Goal: Information Seeking & Learning: Find specific fact

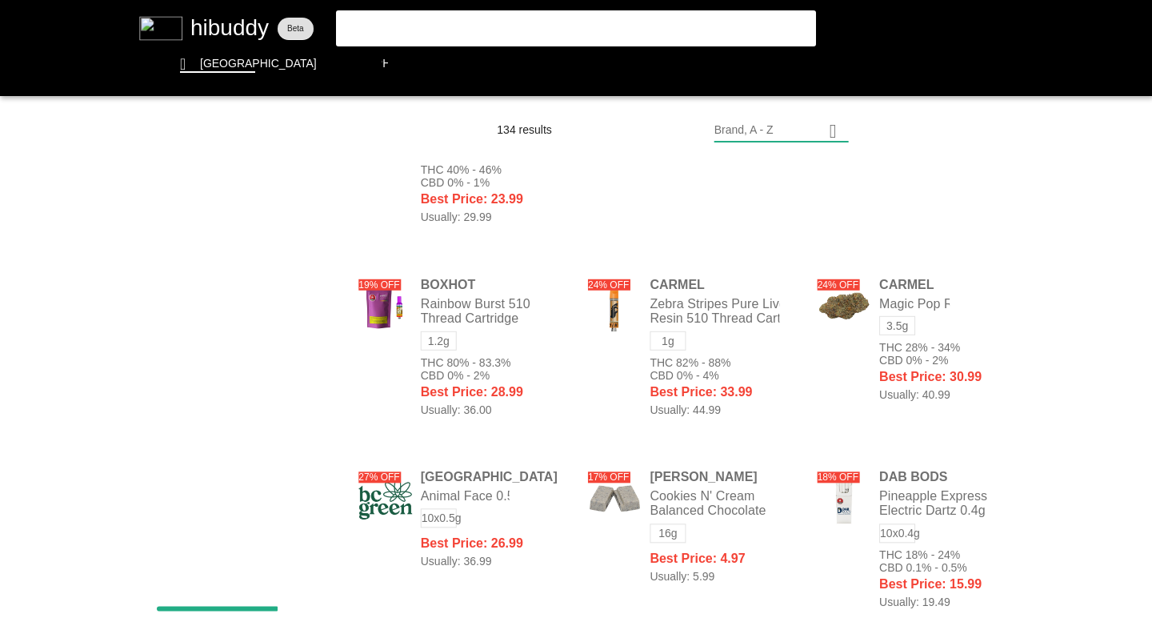
click at [920, 361] on flt-glass-pane at bounding box center [576, 319] width 1152 height 638
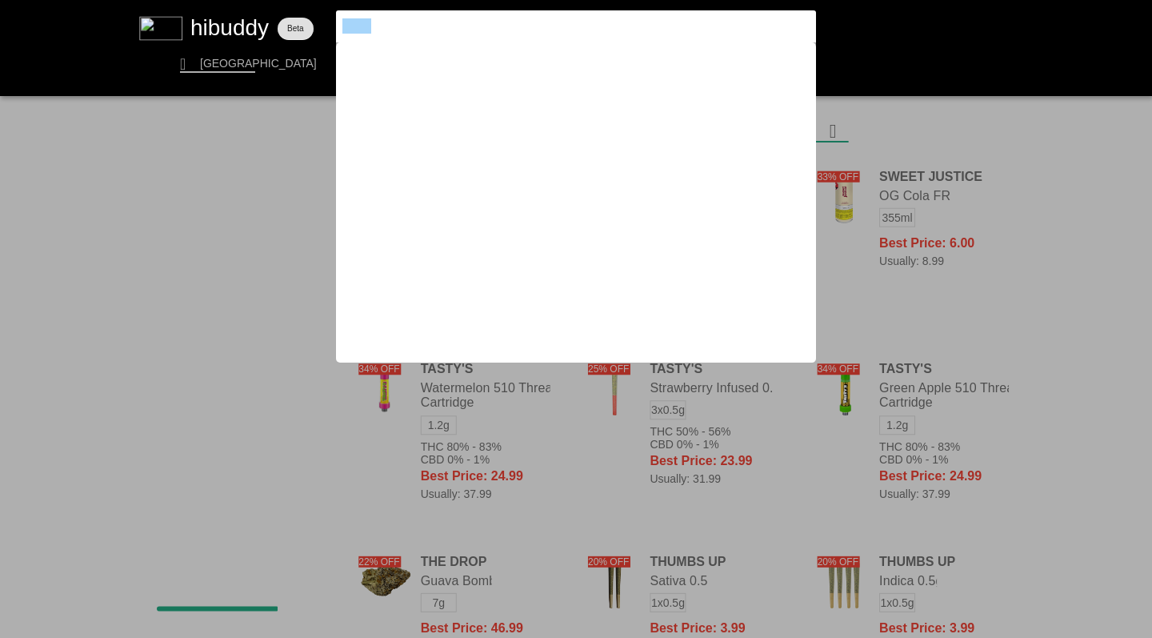
drag, startPoint x: 0, startPoint y: 0, endPoint x: 319, endPoint y: 19, distance: 319.1
click at [319, 19] on flt-glass-pane at bounding box center [576, 319] width 1152 height 638
type input "1964carmel"
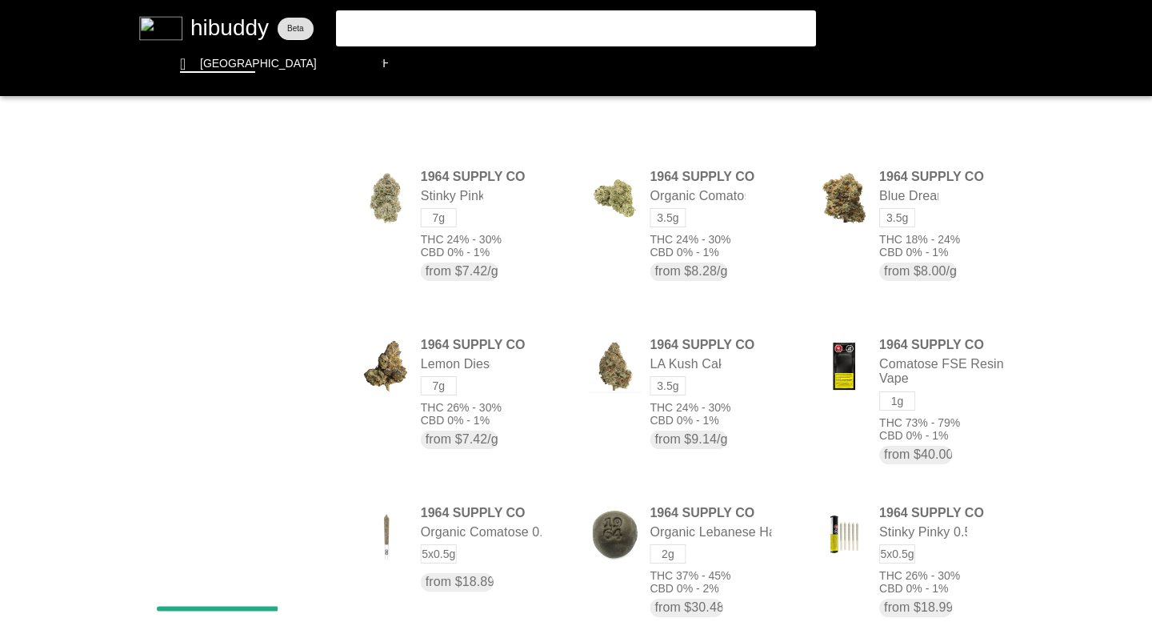
click at [373, 20] on flt-glass-pane at bounding box center [576, 319] width 1152 height 638
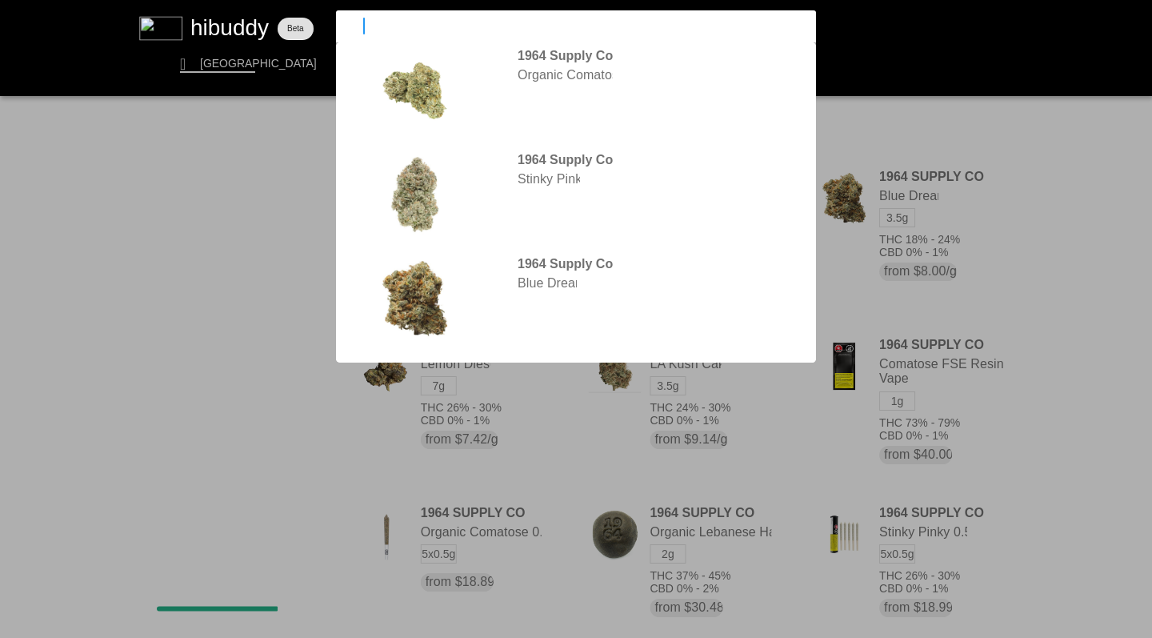
type input "carmel"
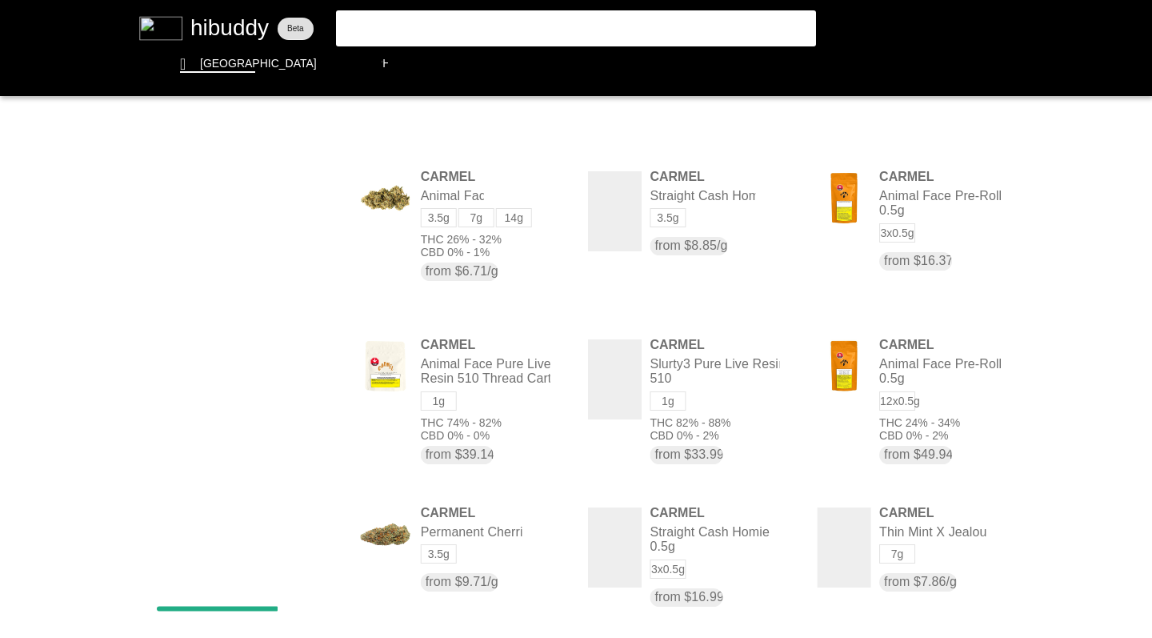
click at [917, 131] on flt-glass-pane at bounding box center [576, 319] width 1152 height 638
click at [918, 243] on flt-glass-pane at bounding box center [576, 319] width 1152 height 638
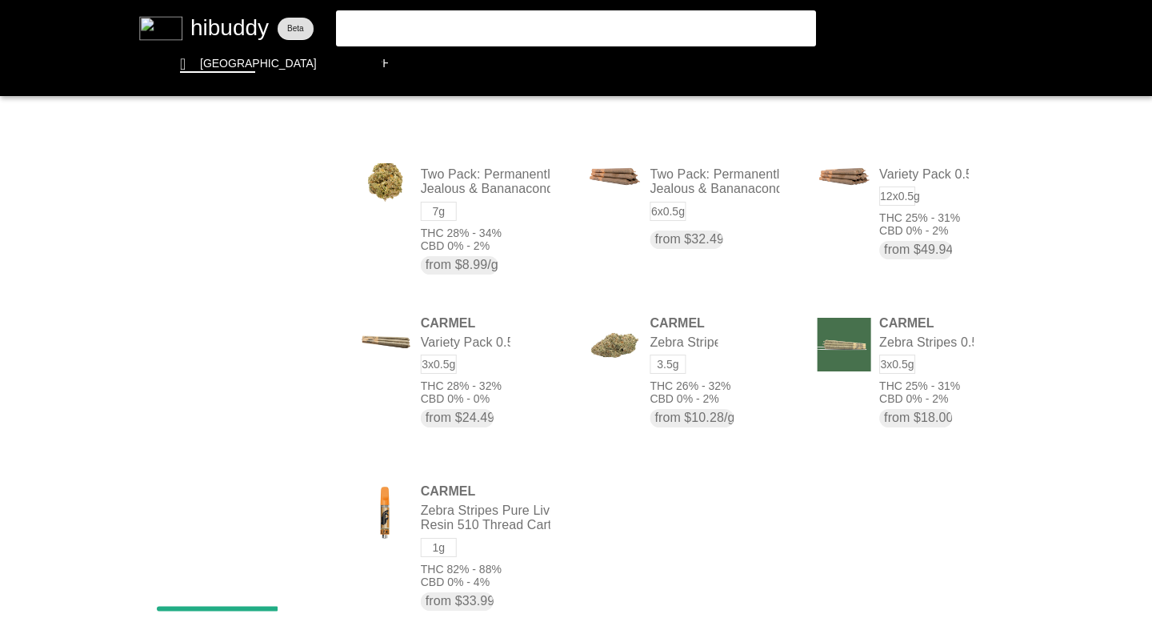
click at [892, 397] on flt-glass-pane at bounding box center [576, 319] width 1152 height 638
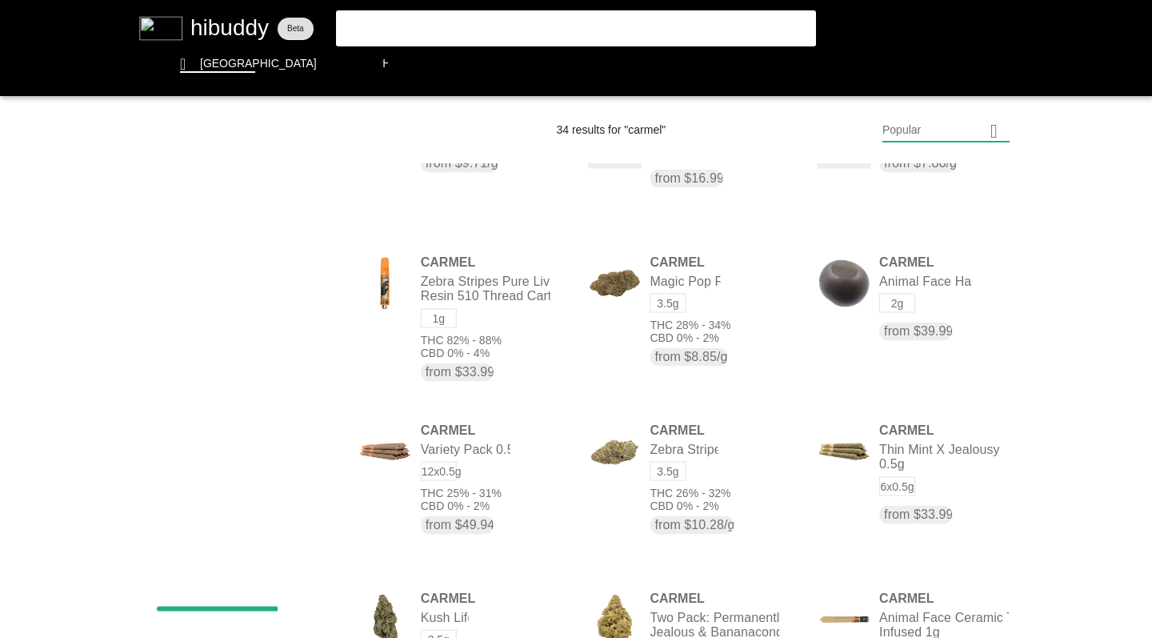
click at [687, 501] on flt-glass-pane at bounding box center [576, 319] width 1152 height 638
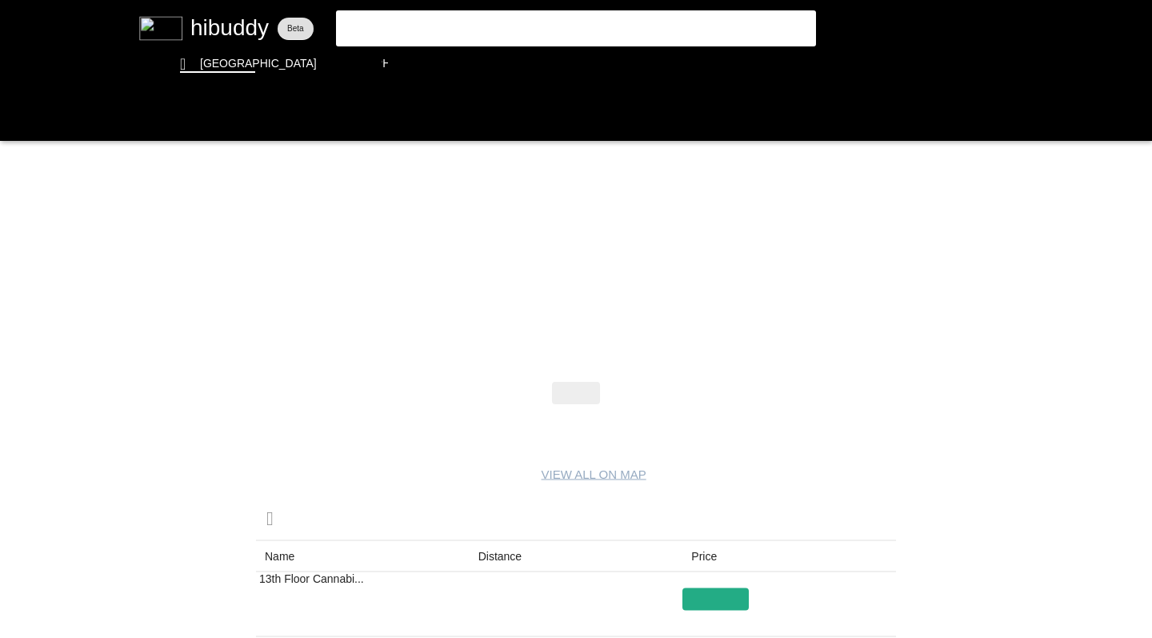
click at [387, 29] on flt-glass-pane at bounding box center [576, 319] width 1152 height 638
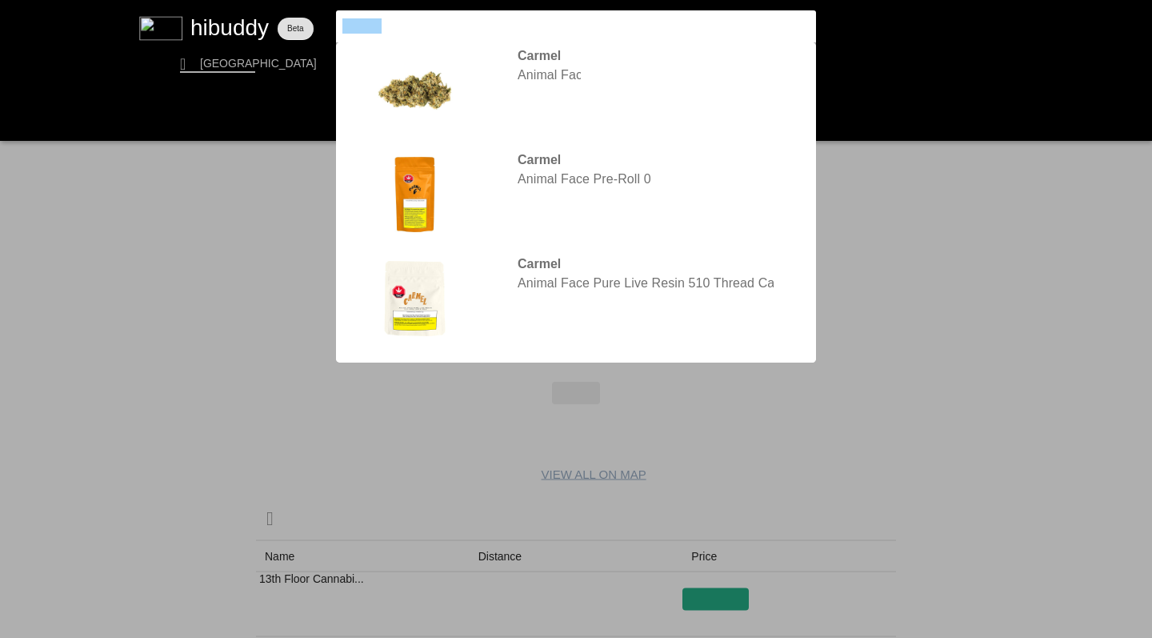
drag, startPoint x: 319, startPoint y: 19, endPoint x: 318, endPoint y: 27, distance: 8.0
click at [318, 27] on flt-glass-pane at bounding box center [576, 319] width 1152 height 638
type input "thrifty"
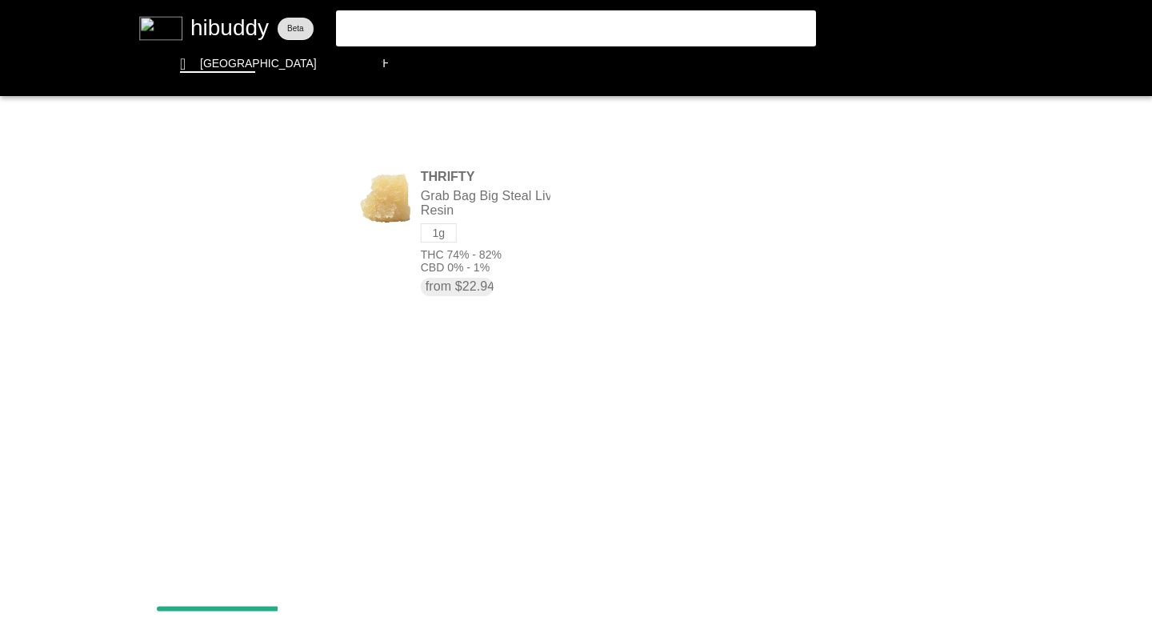
click at [455, 201] on flt-glass-pane at bounding box center [576, 319] width 1152 height 638
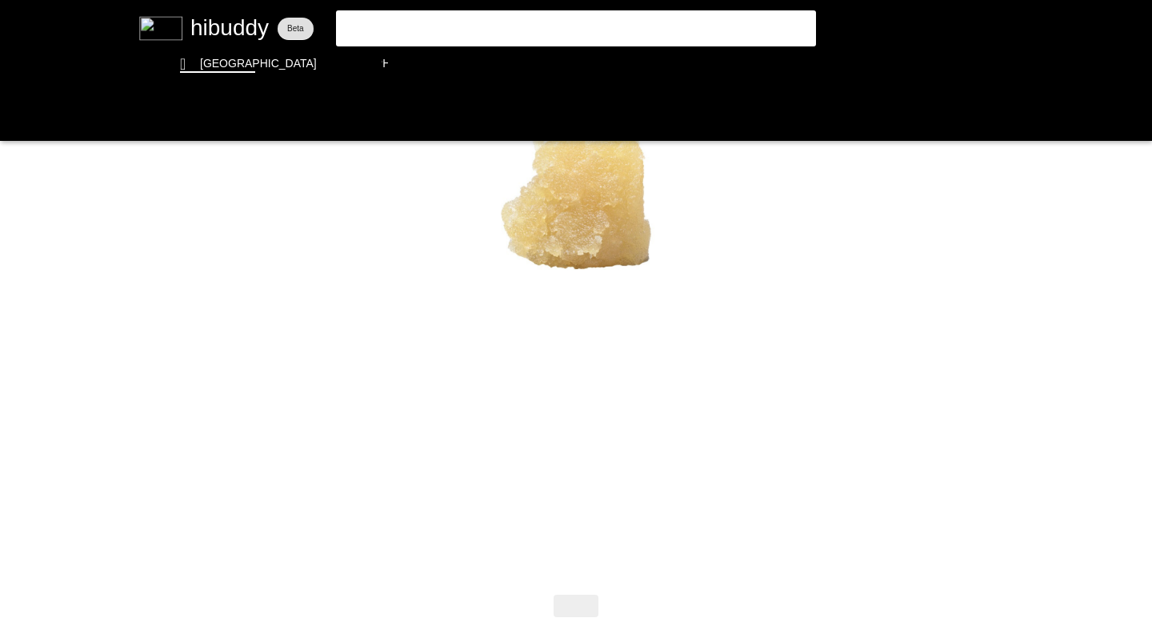
click at [387, 25] on flt-glass-pane at bounding box center [576, 319] width 1152 height 638
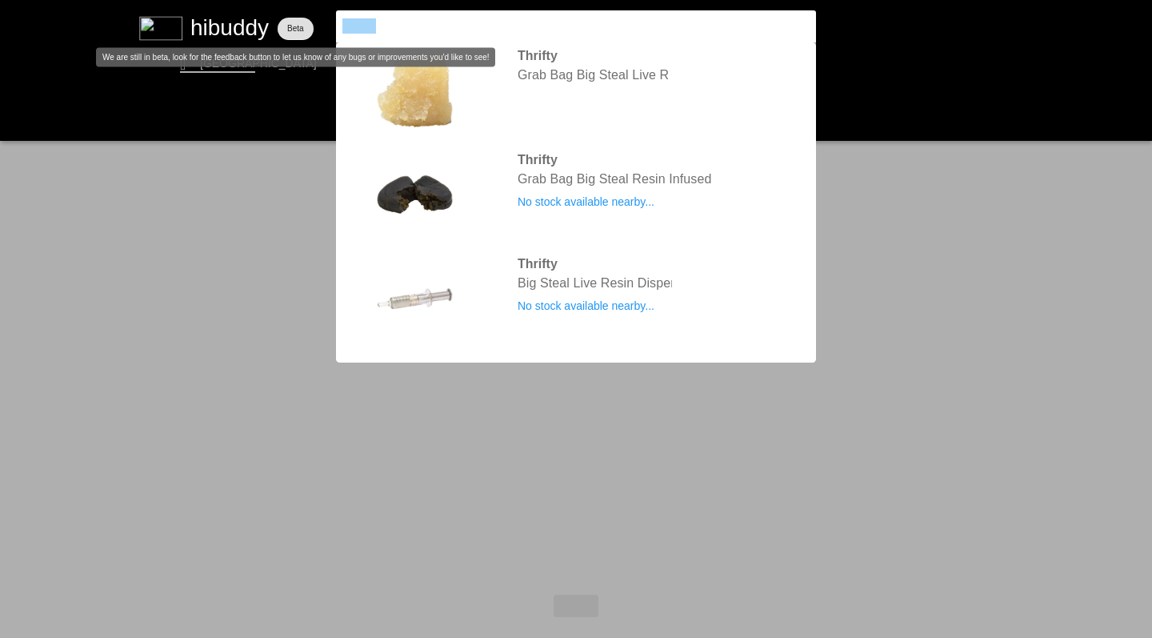
drag, startPoint x: 318, startPoint y: 27, endPoint x: 295, endPoint y: 18, distance: 24.1
click at [295, 18] on flt-glass-pane at bounding box center [576, 319] width 1152 height 638
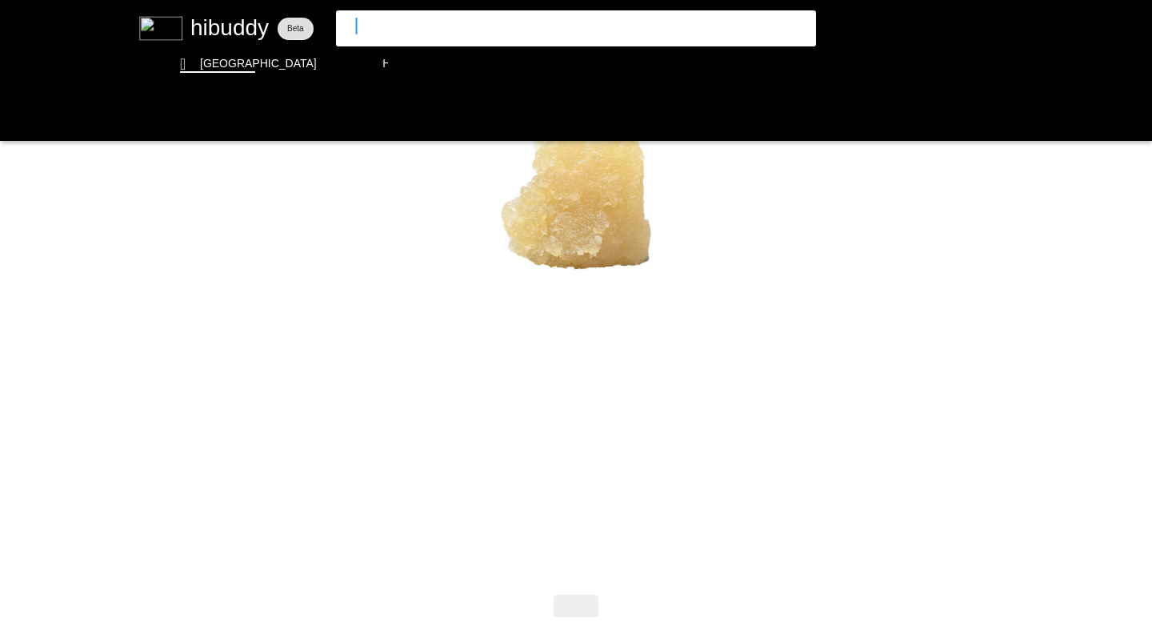
type input "sitka"
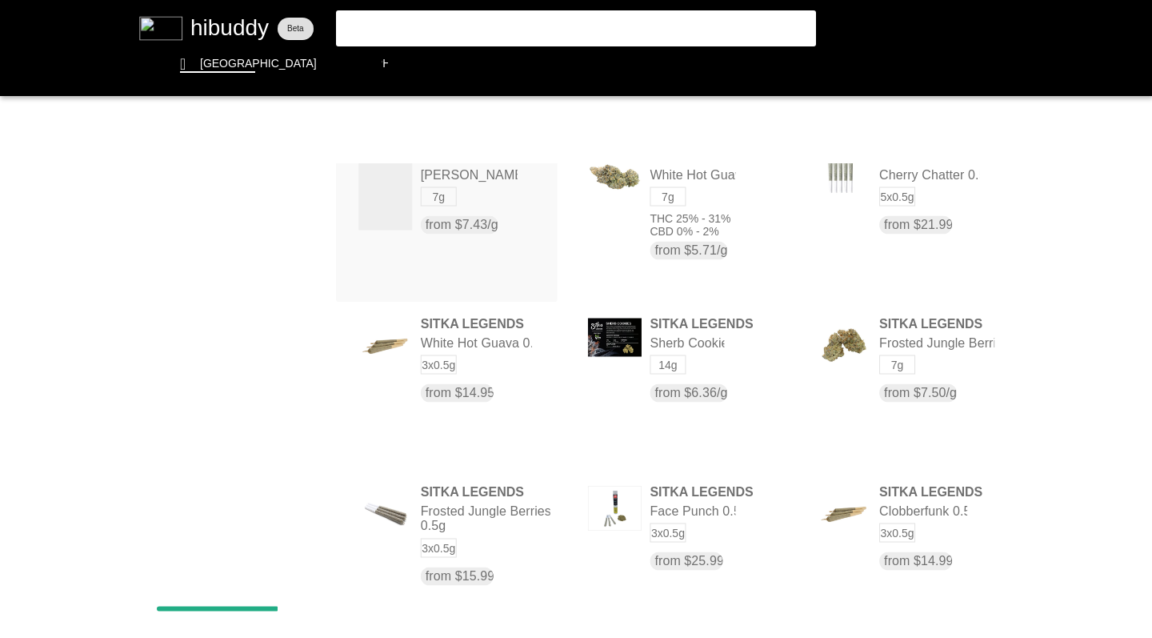
click at [462, 218] on flt-glass-pane at bounding box center [576, 319] width 1152 height 638
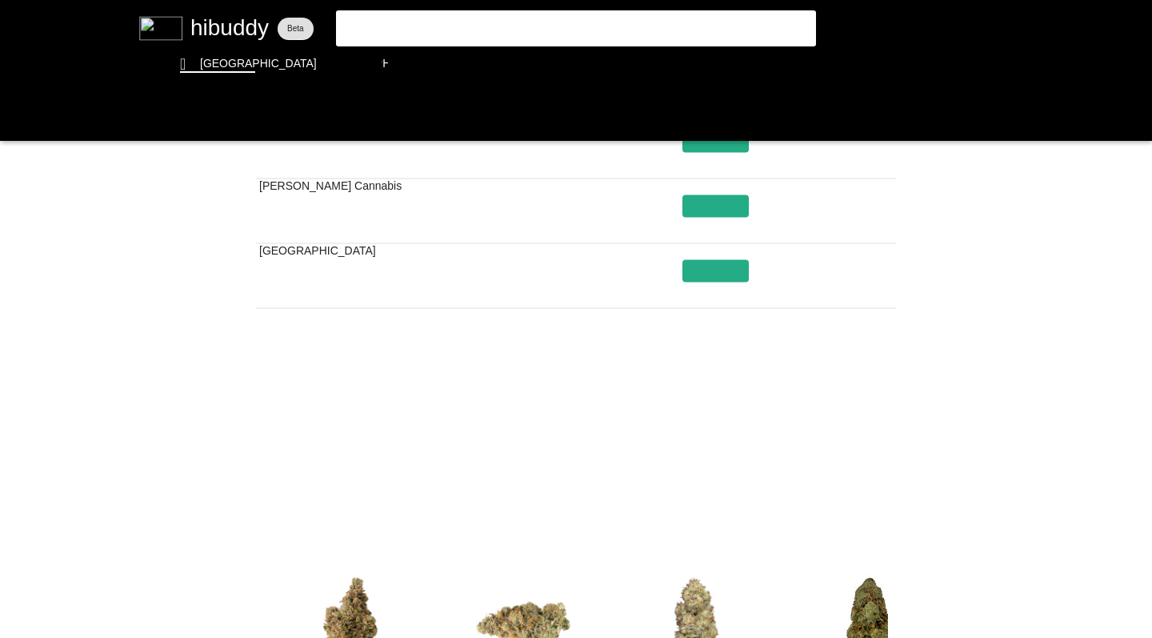
click at [660, 487] on flt-glass-pane at bounding box center [576, 319] width 1152 height 638
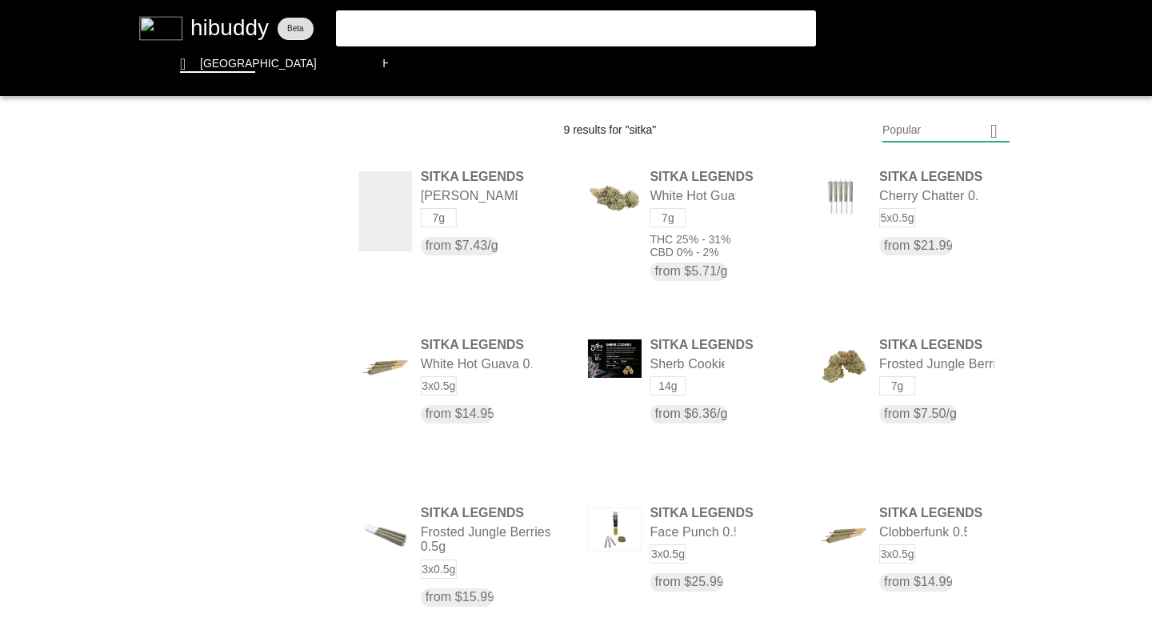
click at [378, 25] on flt-glass-pane at bounding box center [576, 319] width 1152 height 638
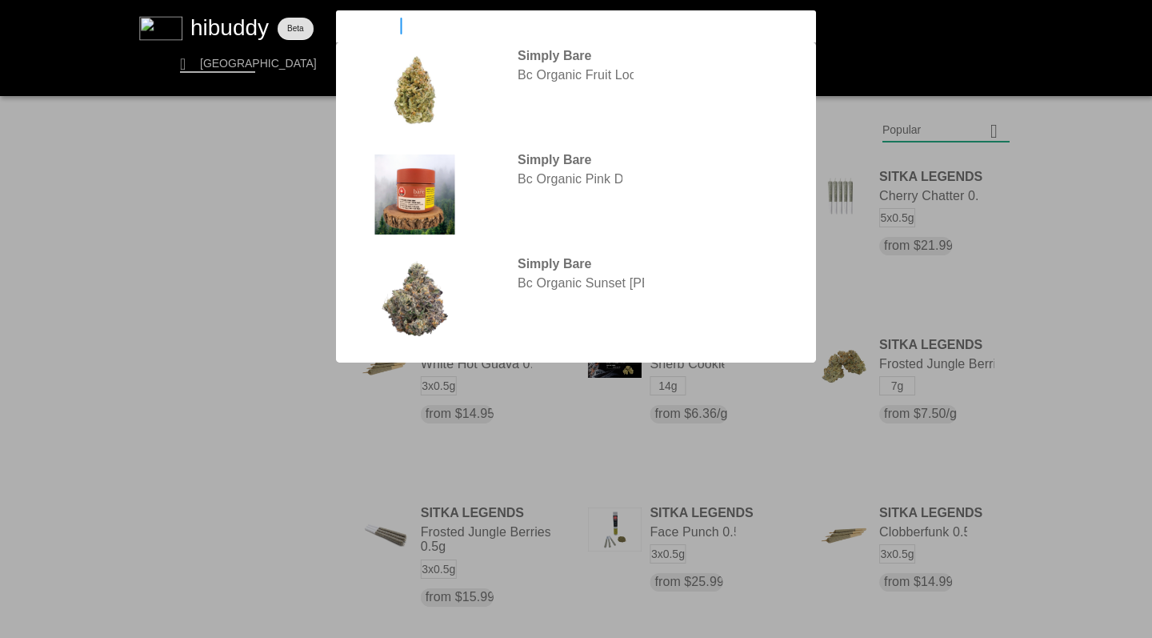
type input "simply bare"
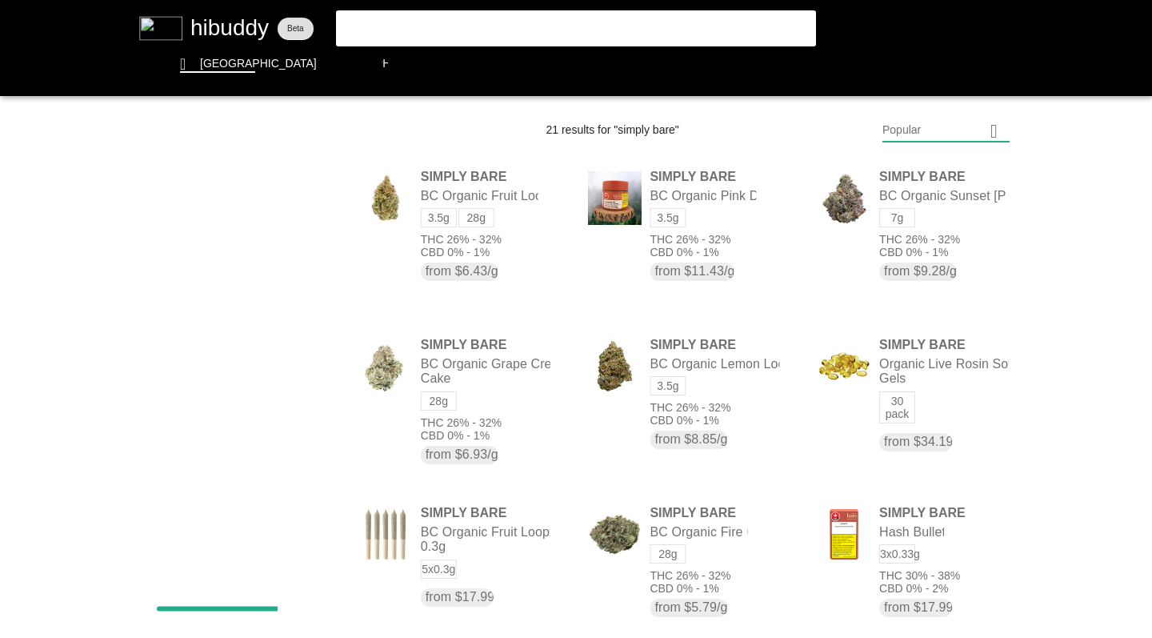
click at [901, 136] on flt-glass-pane at bounding box center [576, 319] width 1152 height 638
click at [894, 240] on flt-glass-pane at bounding box center [576, 319] width 1152 height 638
